Goal: Find specific page/section: Find specific page/section

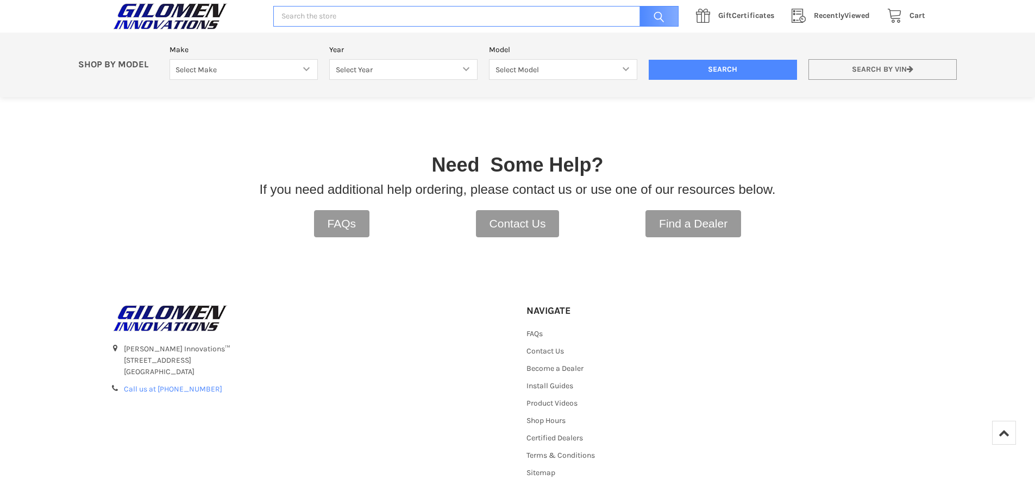
click at [886, 70] on link "Search by VIN" at bounding box center [882, 69] width 148 height 21
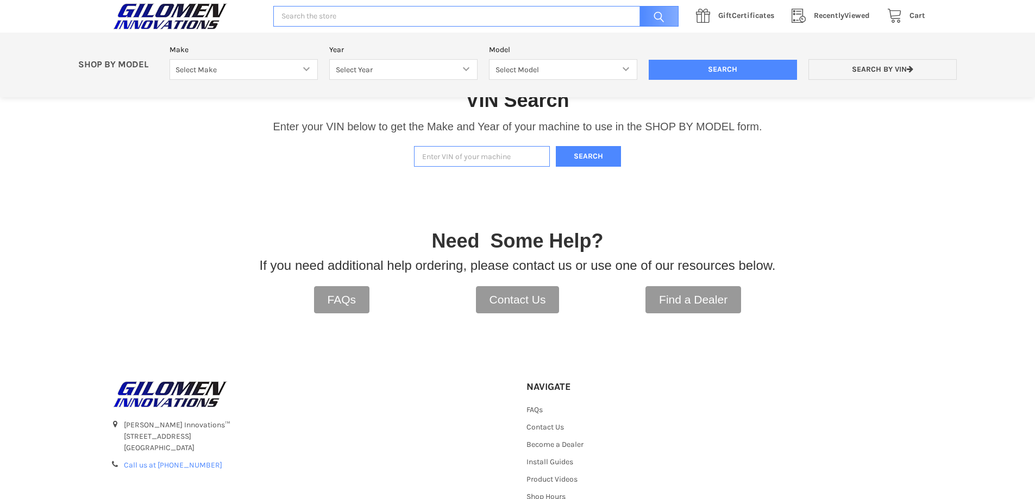
click at [445, 153] on input "Enter VIN of your machine" at bounding box center [482, 156] width 136 height 21
paste input "[US_VEHICLE_IDENTIFICATION_NUMBER]"
type input "[US_VEHICLE_IDENTIFICATION_NUMBER]"
click at [593, 154] on button "Search" at bounding box center [588, 156] width 65 height 21
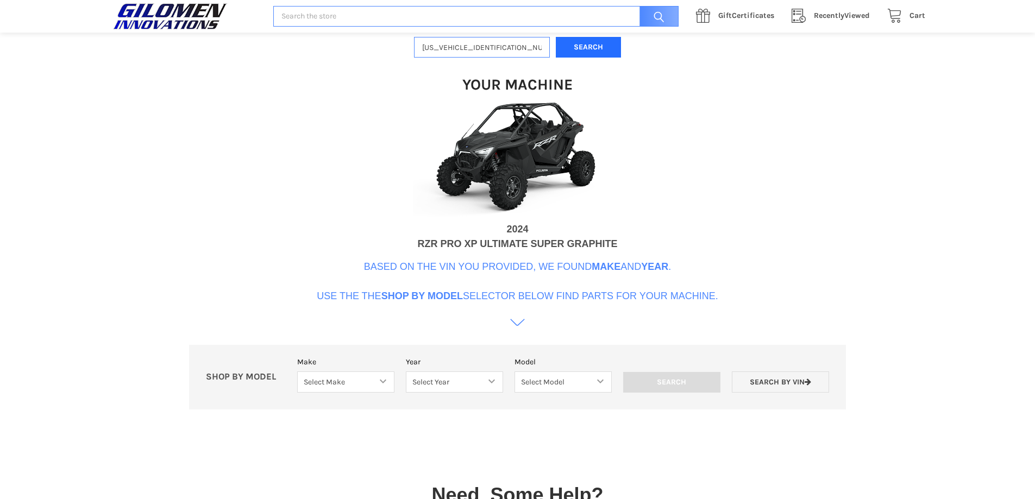
scroll to position [332, 0]
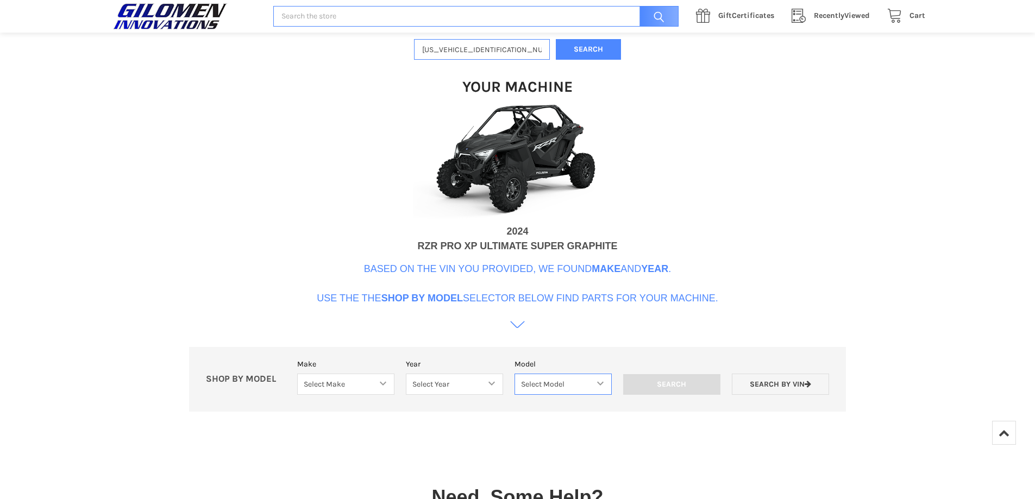
click at [541, 386] on select "Select Model" at bounding box center [562, 384] width 97 height 21
click at [560, 376] on select "Select Model" at bounding box center [562, 384] width 97 height 21
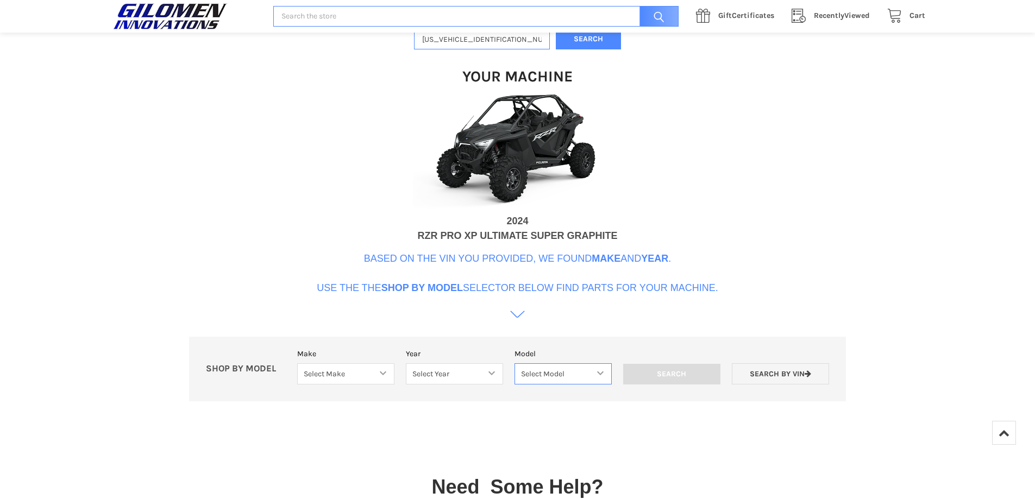
scroll to position [329, 0]
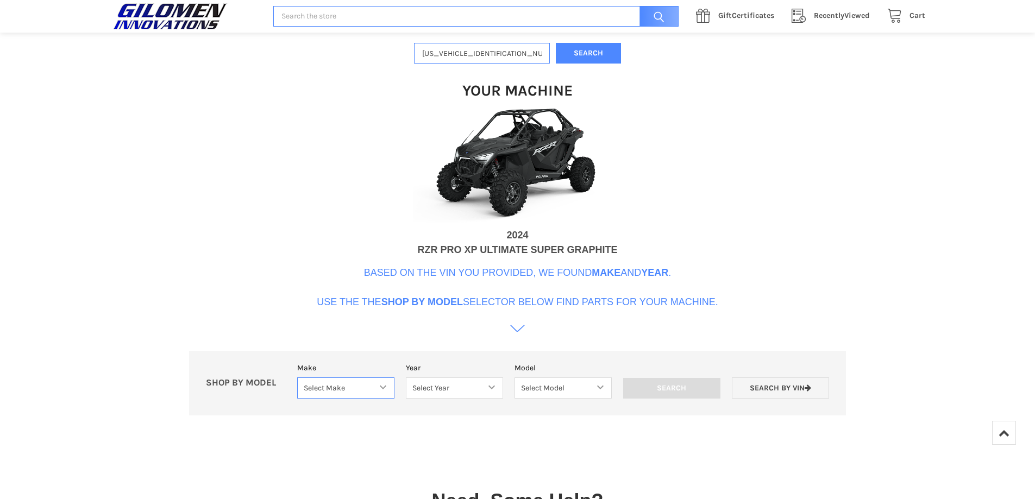
click at [333, 386] on select "Select Make Bobcat UTV Gravely UTV ACE 900 RANGER 570 Ranger 700 / 800 RANGER 9…" at bounding box center [345, 387] width 97 height 21
click at [576, 299] on p "Based on the VIN you provided, we found Make and Year . Use the the Shop By Mod…" at bounding box center [517, 288] width 401 height 44
click at [371, 384] on select "Select Make Bobcat UTV Gravely UTV ACE 900 RANGER 570 Ranger 700 / 800 RANGER 9…" at bounding box center [345, 387] width 97 height 21
click at [518, 301] on p "Based on the VIN you provided, we found Make and Year . Use the the Shop By Mod…" at bounding box center [517, 288] width 401 height 44
click at [366, 386] on select "Select Make Bobcat UTV Gravely UTV ACE 900 RANGER 570 Ranger 700 / 800 RANGER 9…" at bounding box center [345, 387] width 97 height 21
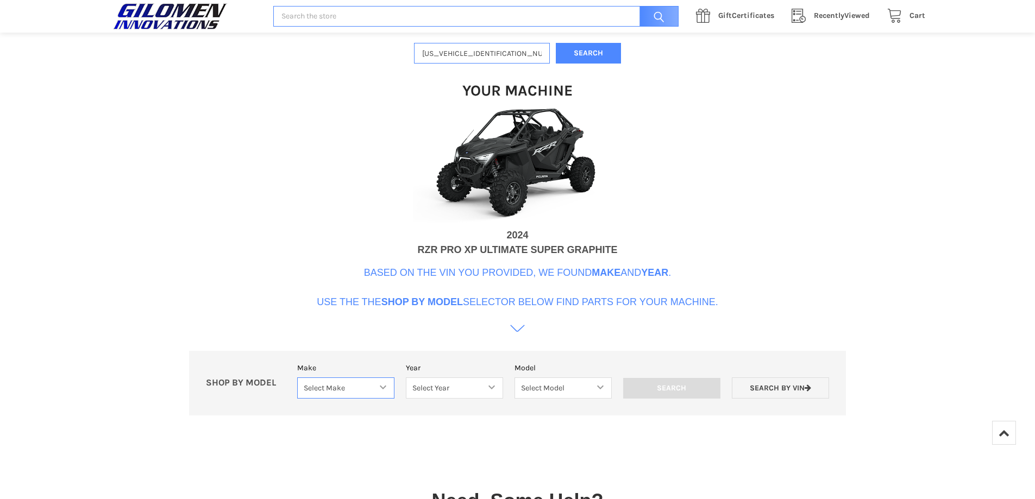
select select "340"
click at [297, 377] on select "Select Make Bobcat UTV Gravely UTV ACE 900 RANGER 570 Ranger 700 / 800 RANGER 9…" at bounding box center [345, 387] width 97 height 21
click at [455, 389] on select "Select Year [DATE] 2015 2016 2017 2018 2019 2020 2021 2022 2023 2024 2025" at bounding box center [454, 387] width 97 height 21
select select "610"
click at [406, 377] on select "Select Year [DATE] 2015 2016 2017 2018 2019 2020 2021 2022 2023 2024 2025" at bounding box center [454, 387] width 97 height 21
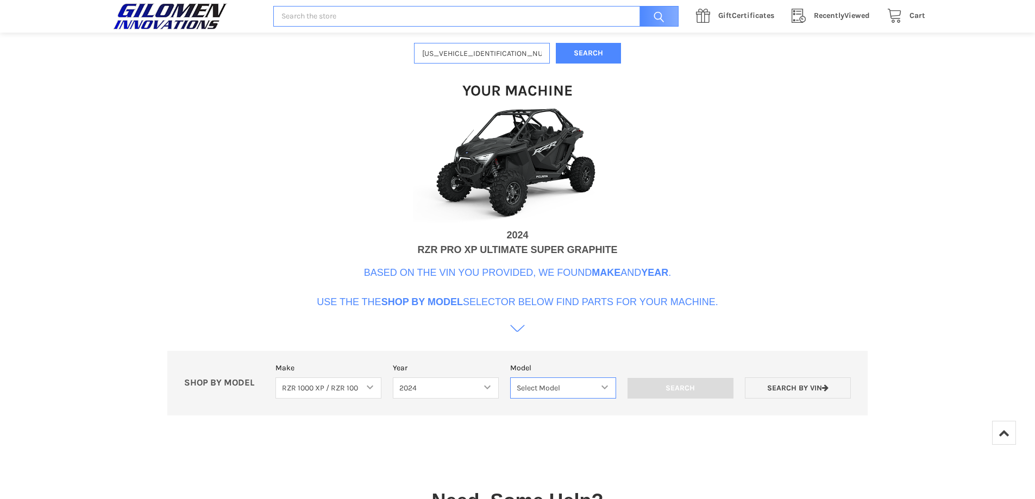
click at [558, 385] on select "Select Model RZR TRAIL S 1000 RZR XP AND XP4 MODELS" at bounding box center [563, 387] width 106 height 21
